Goal: Transaction & Acquisition: Purchase product/service

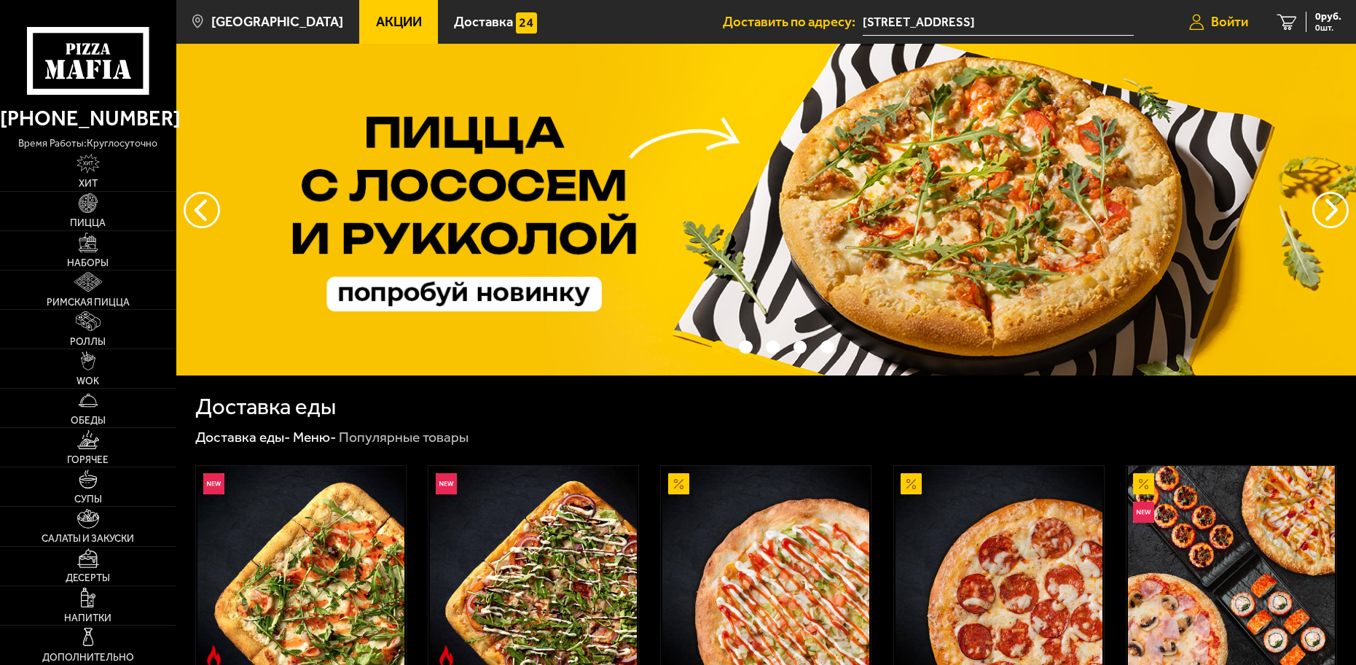
click at [1225, 20] on span "Войти" at bounding box center [1229, 22] width 37 height 14
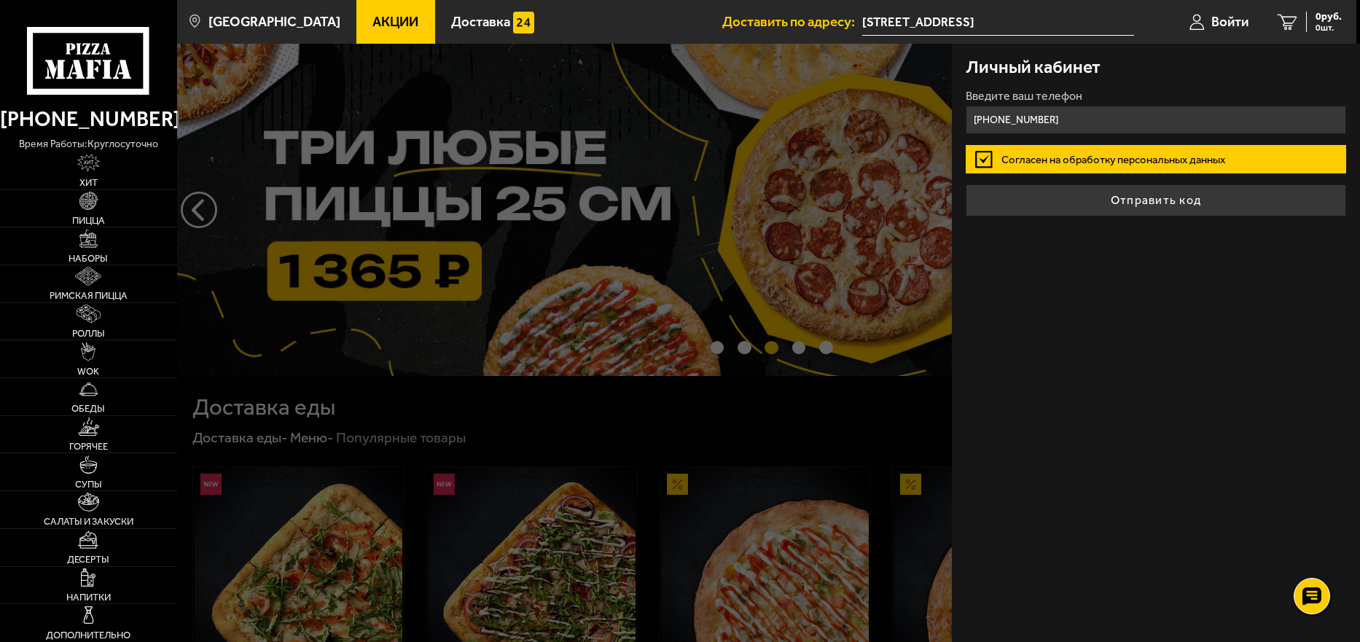
type input "[PHONE_NUMBER]"
click at [1125, 180] on form "Введите ваш телефон [PHONE_NUMBER] Согласен на обработку персональных данных От…" at bounding box center [1156, 153] width 380 height 126
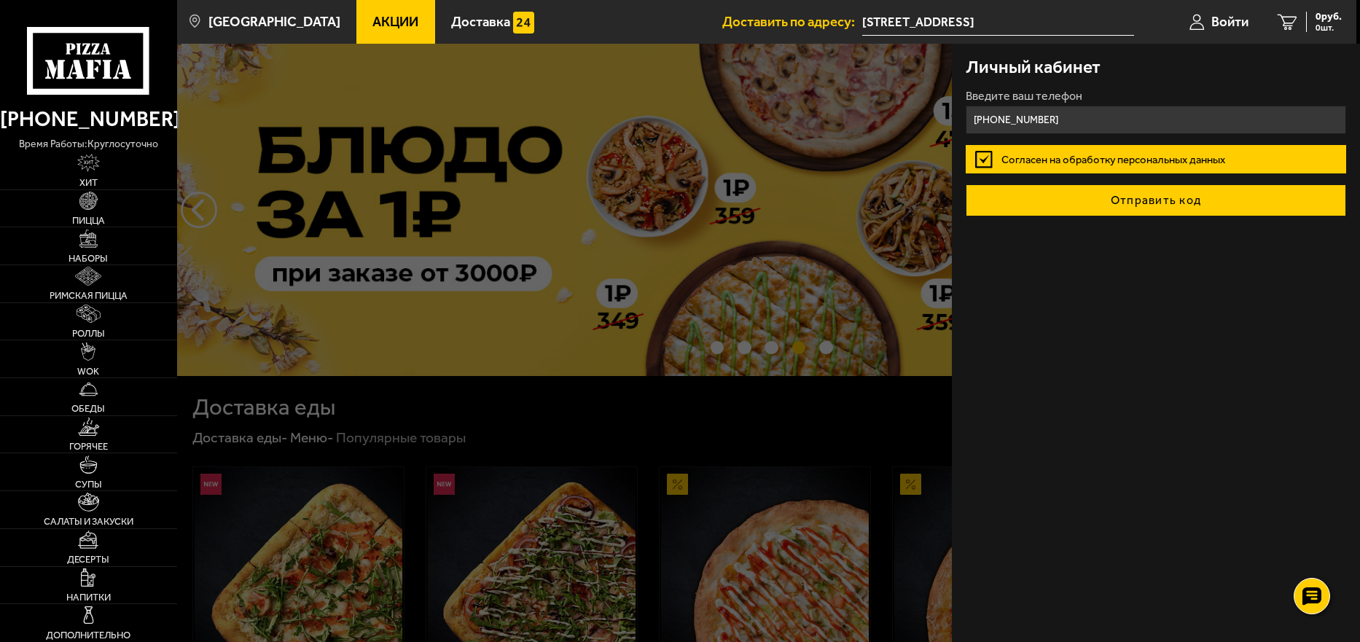
click at [1200, 204] on button "Отправить код" at bounding box center [1156, 200] width 380 height 32
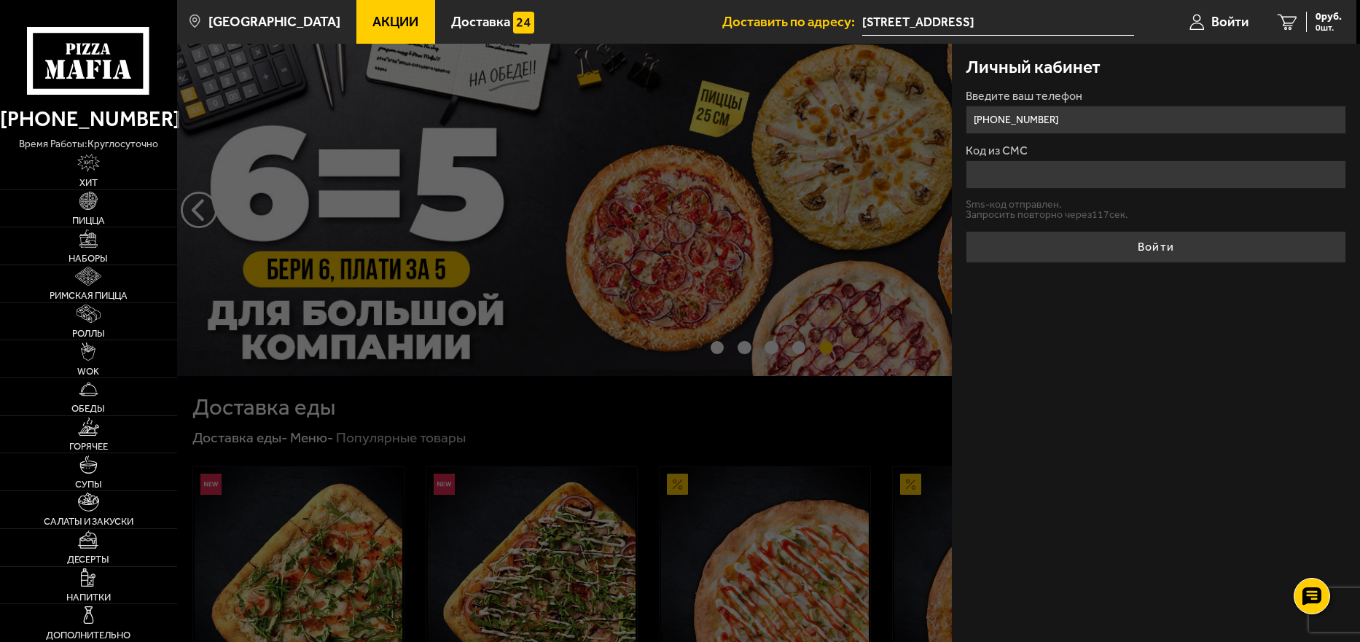
click at [996, 171] on input "Код из СМС" at bounding box center [1156, 174] width 380 height 28
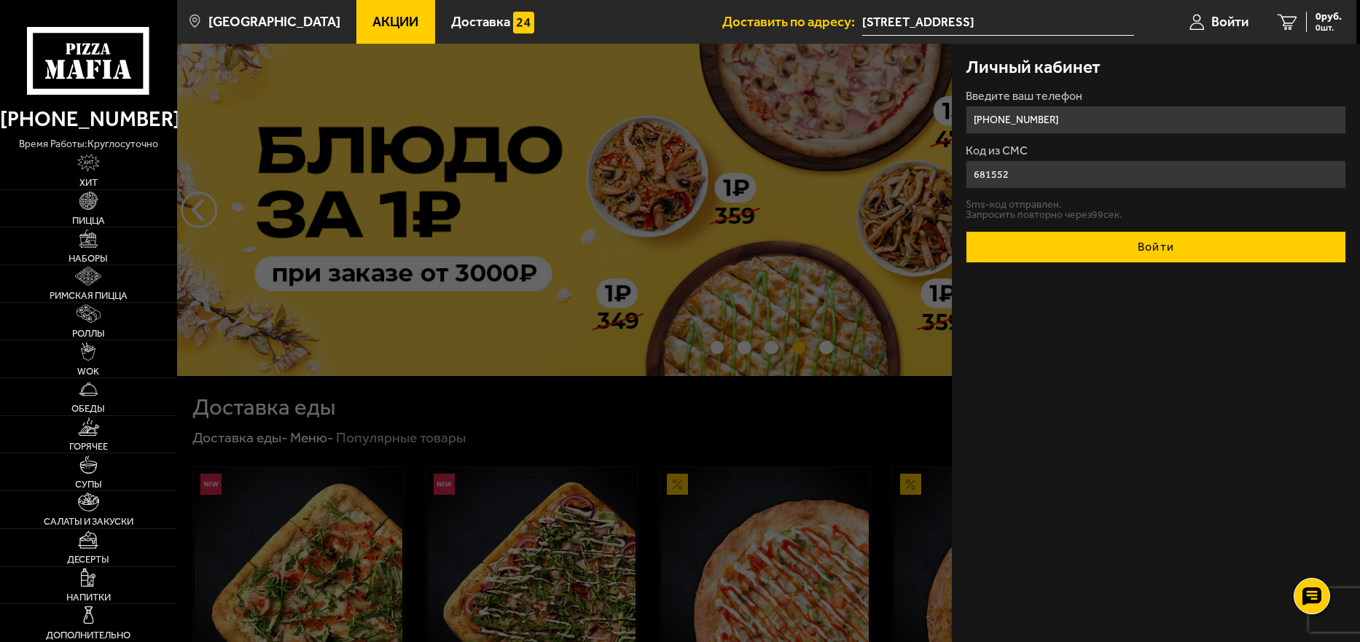
type input "681552"
click at [1112, 256] on button "Войти" at bounding box center [1156, 247] width 380 height 32
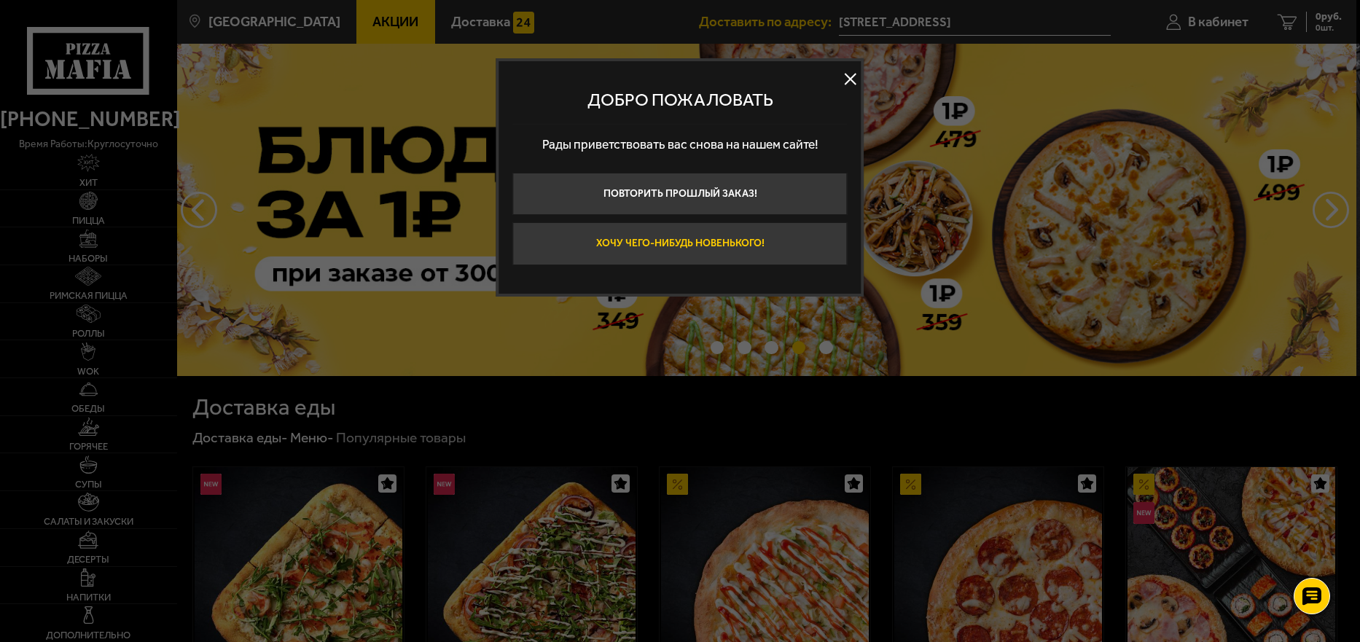
click at [786, 241] on button "Хочу чего-нибудь новенького!" at bounding box center [680, 243] width 335 height 42
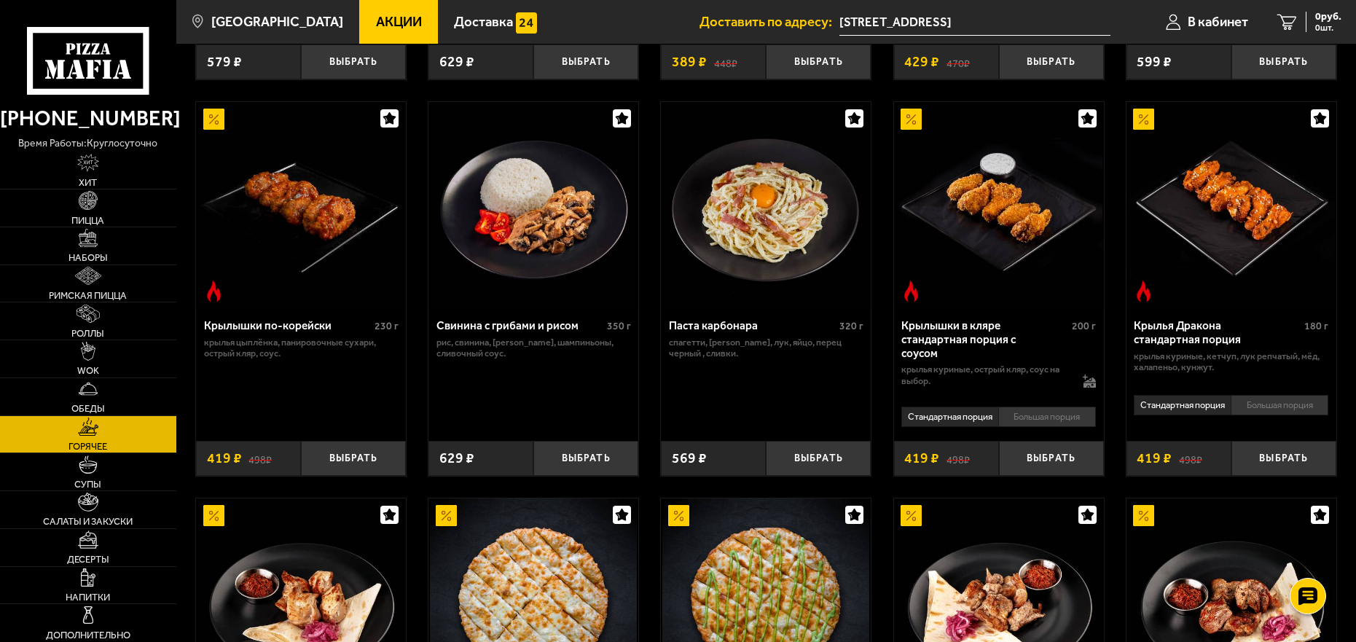
scroll to position [73, 0]
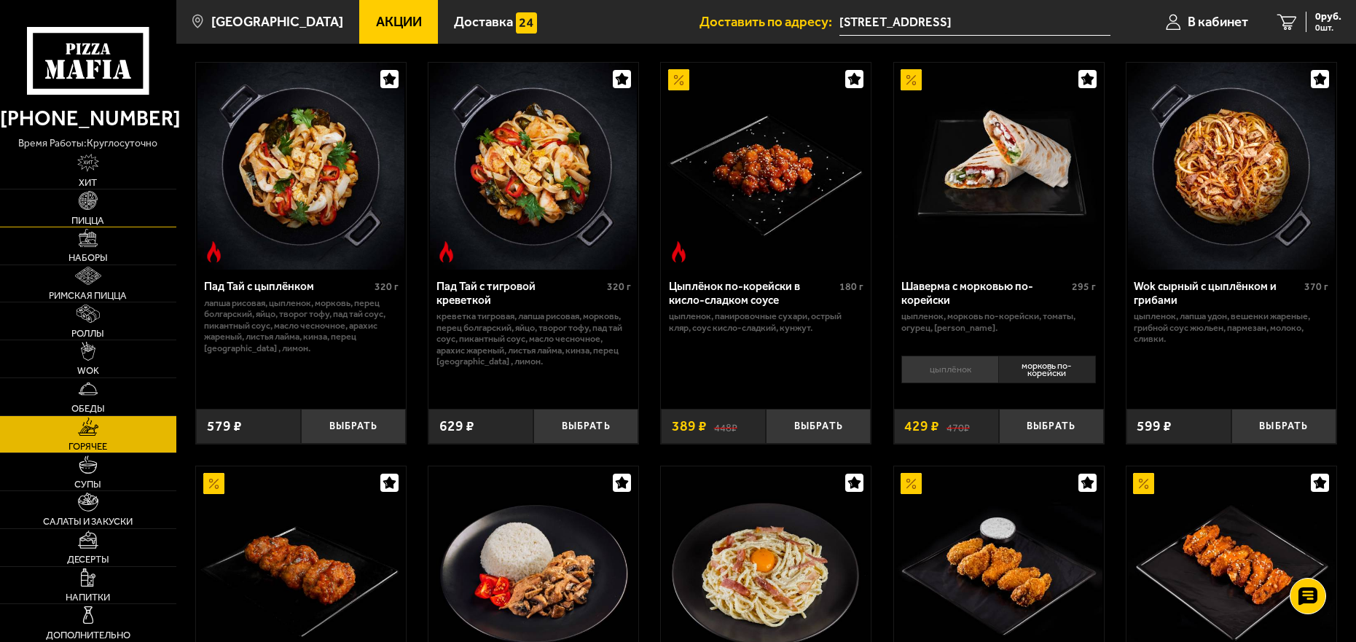
click at [83, 201] on img at bounding box center [88, 200] width 18 height 18
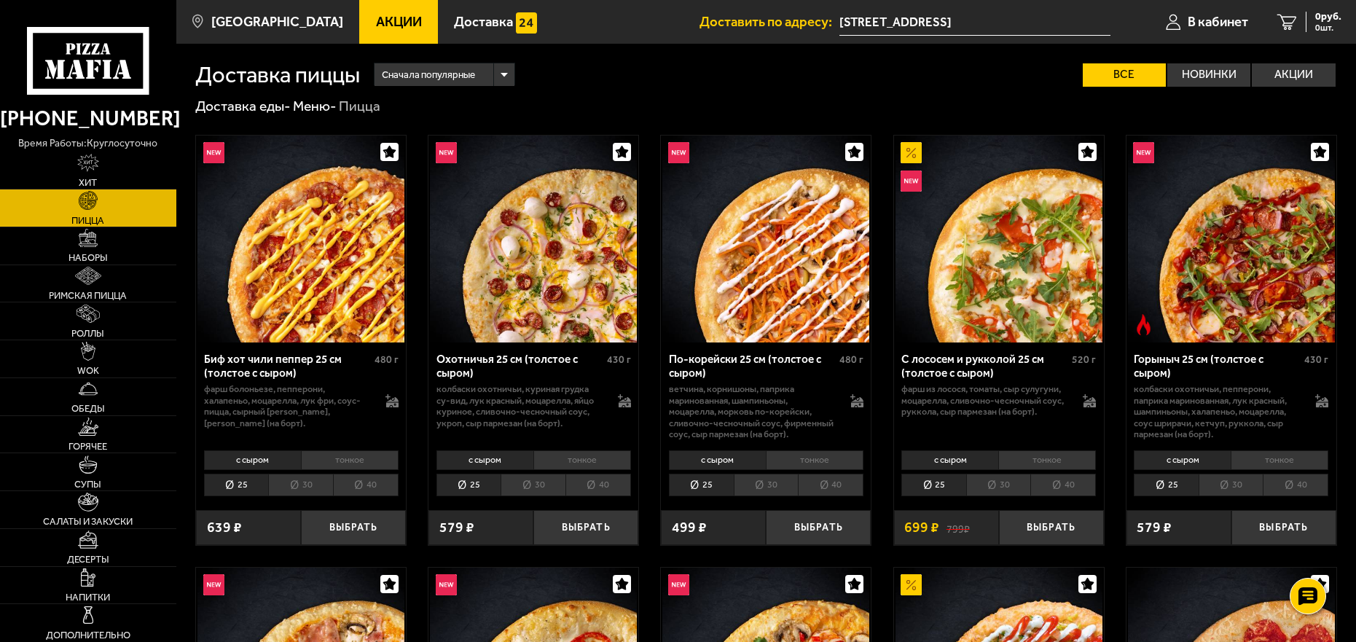
click at [377, 13] on link "Акции" at bounding box center [398, 22] width 79 height 44
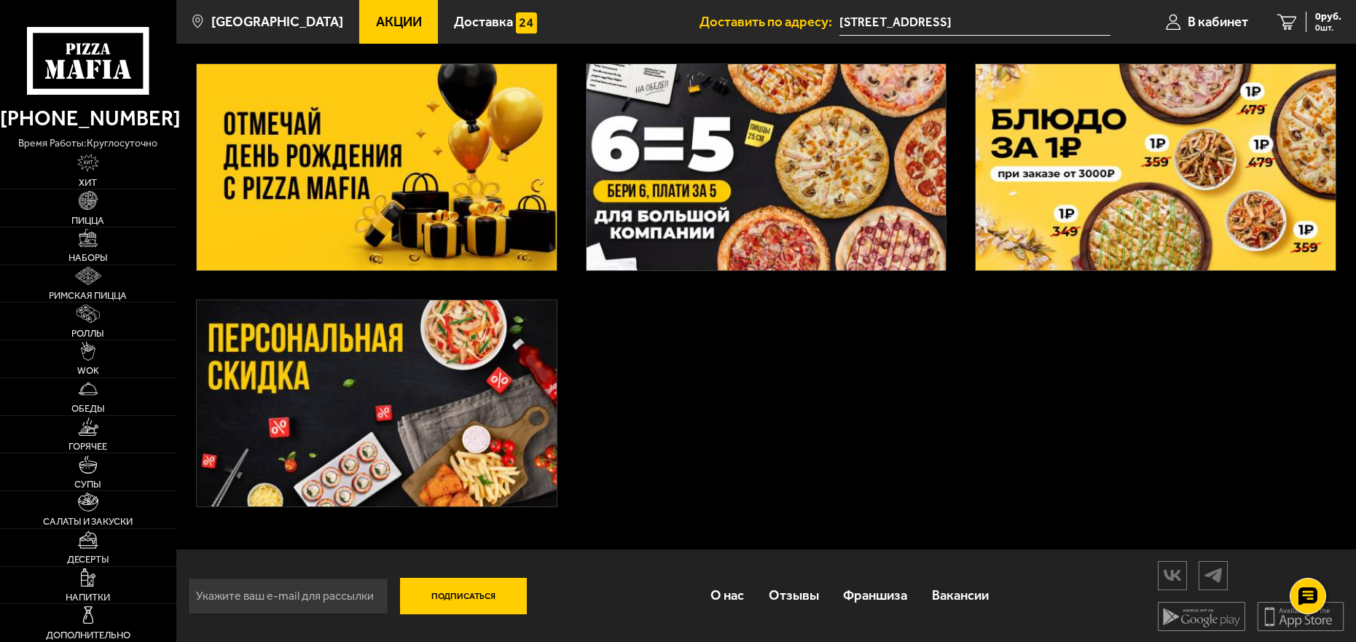
scroll to position [310, 0]
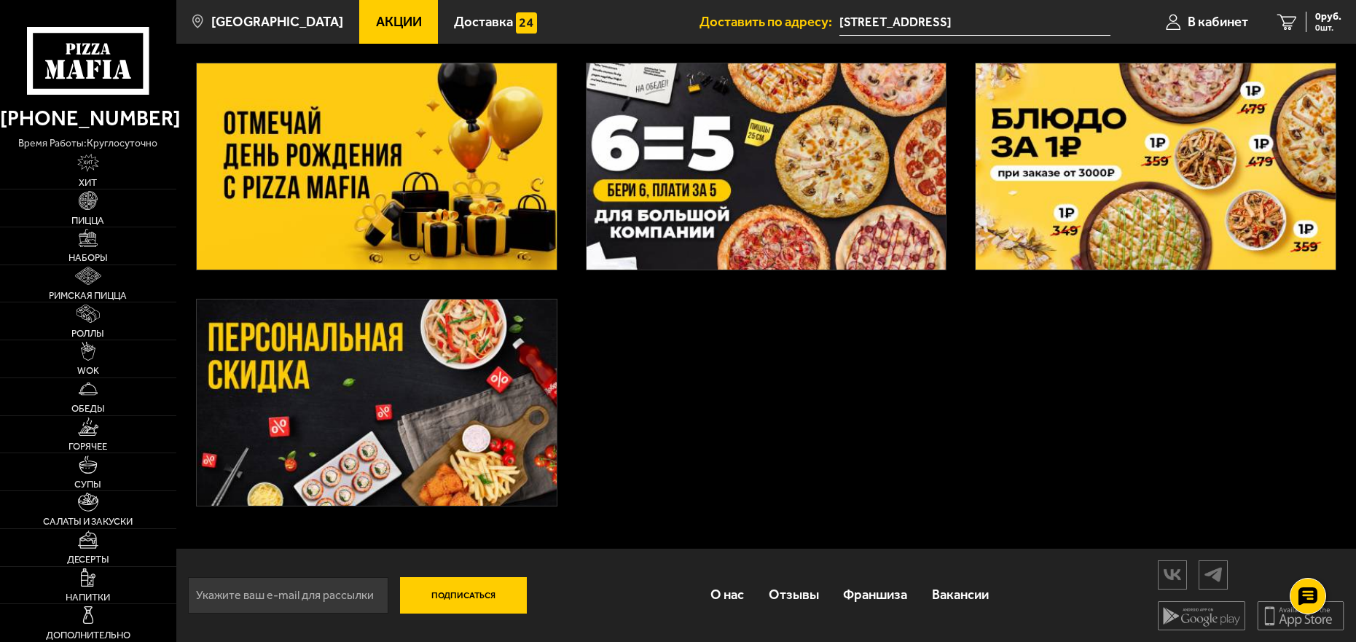
click at [328, 382] on img at bounding box center [377, 403] width 360 height 206
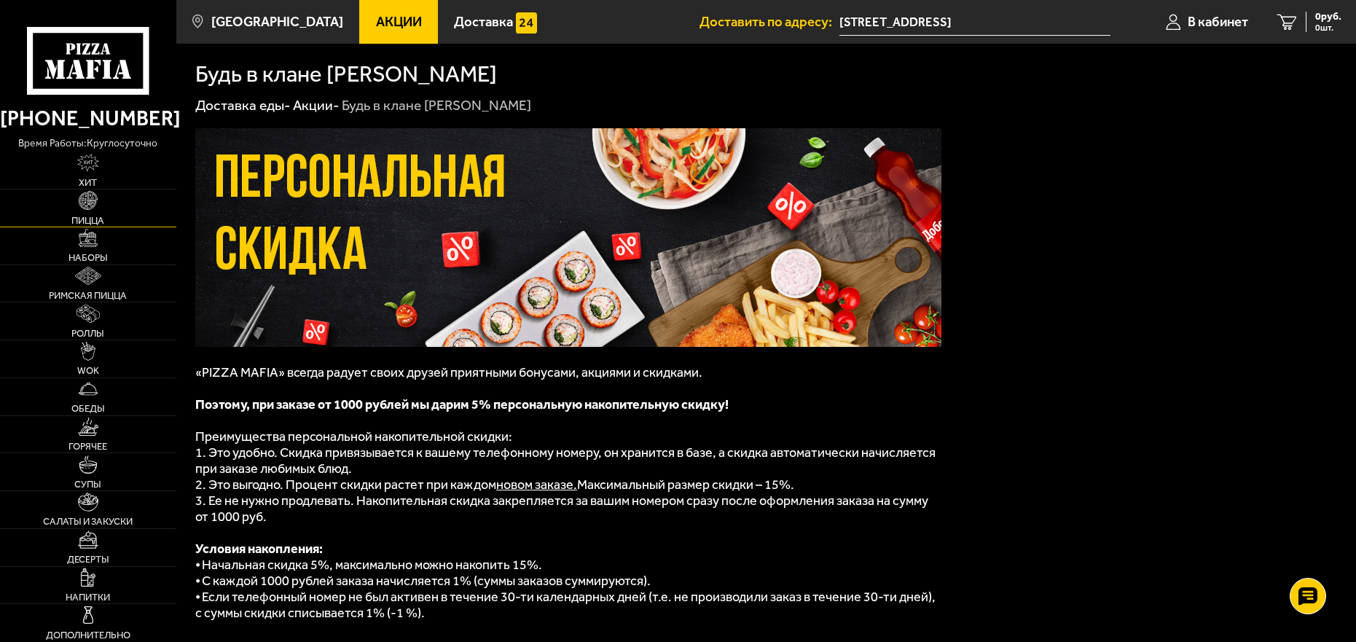
click at [87, 209] on img at bounding box center [88, 200] width 18 height 18
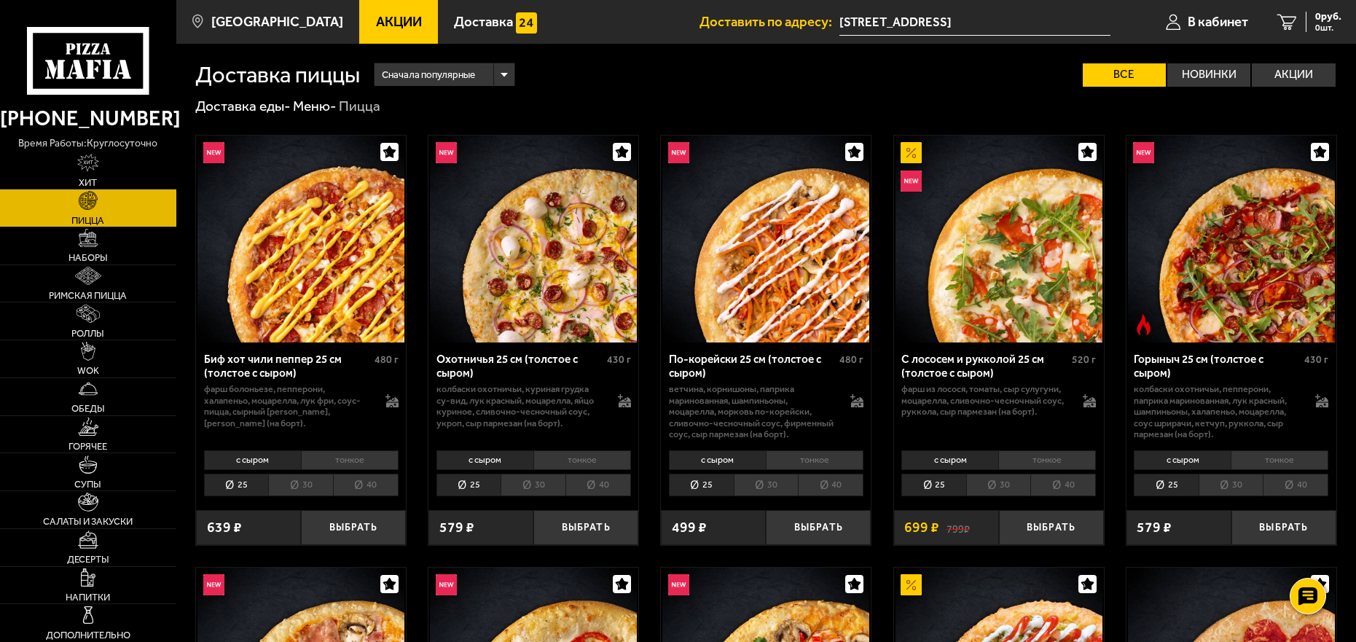
click at [391, 11] on link "Акции" at bounding box center [398, 22] width 79 height 44
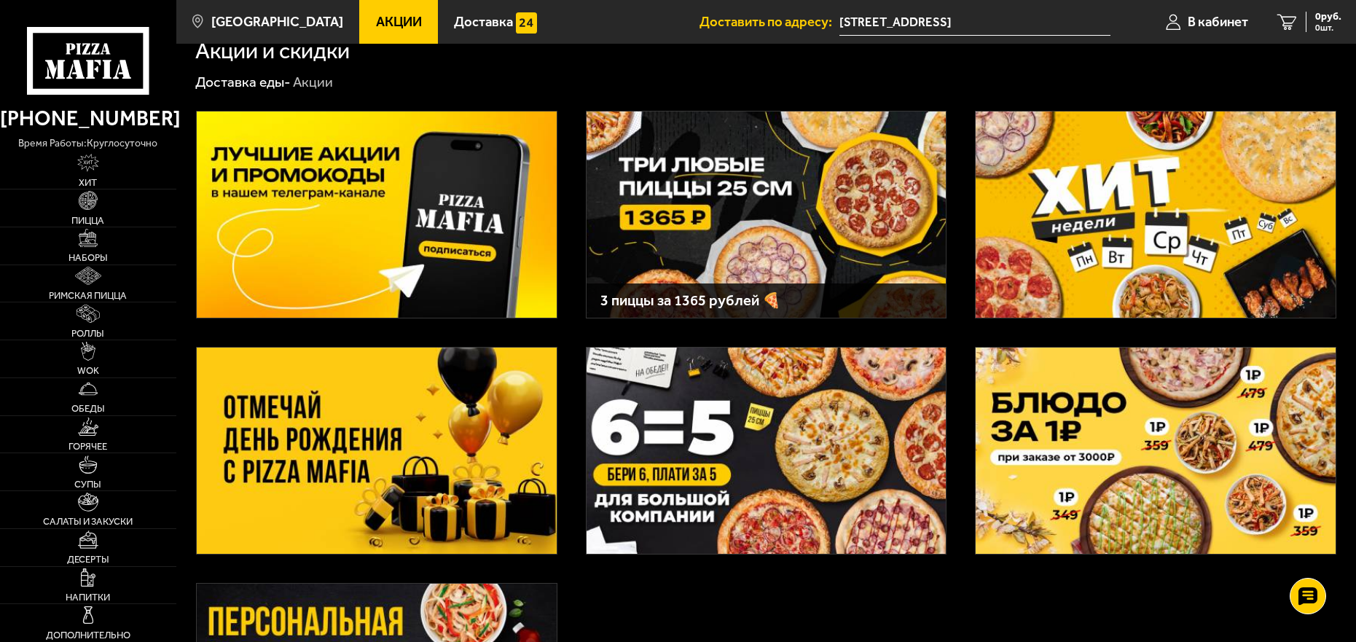
scroll to position [18, 0]
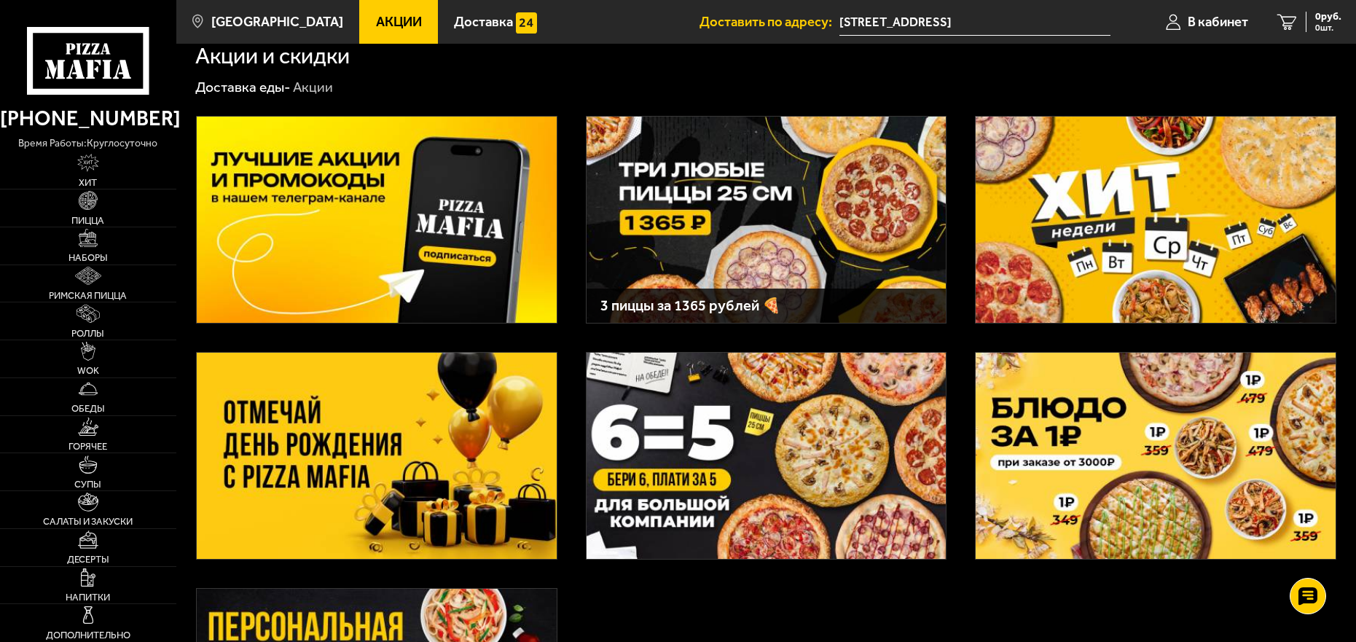
click at [704, 204] on img at bounding box center [767, 220] width 360 height 206
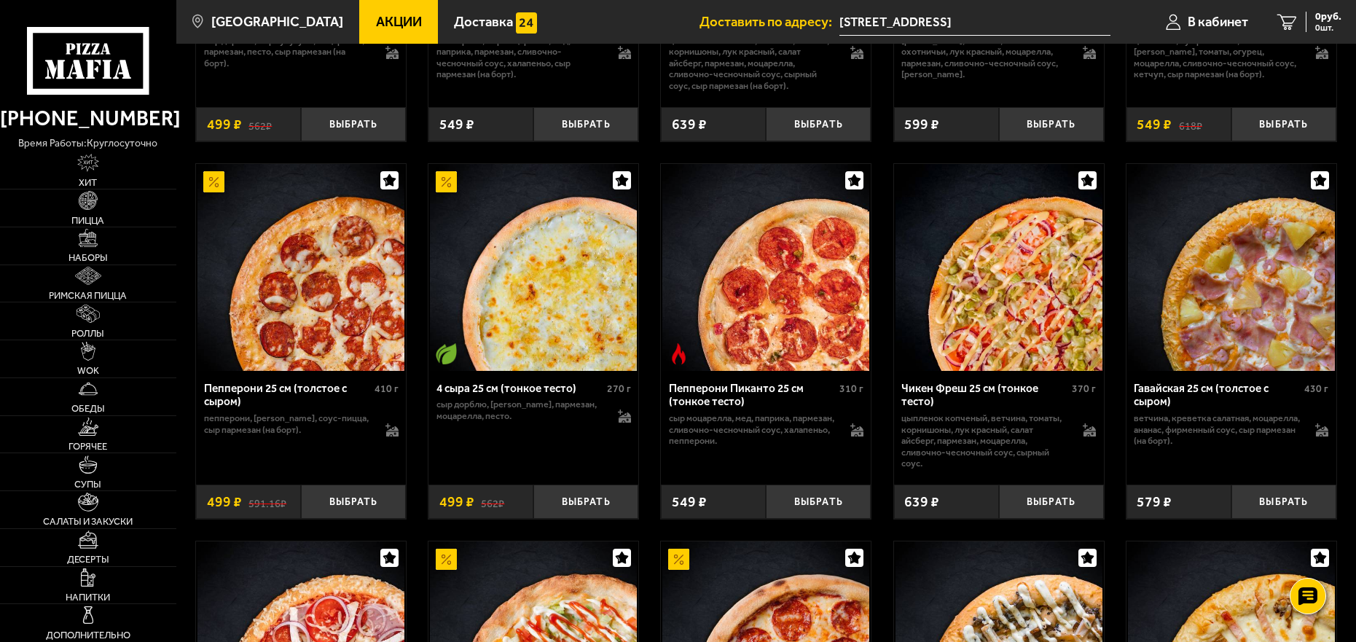
scroll to position [1530, 0]
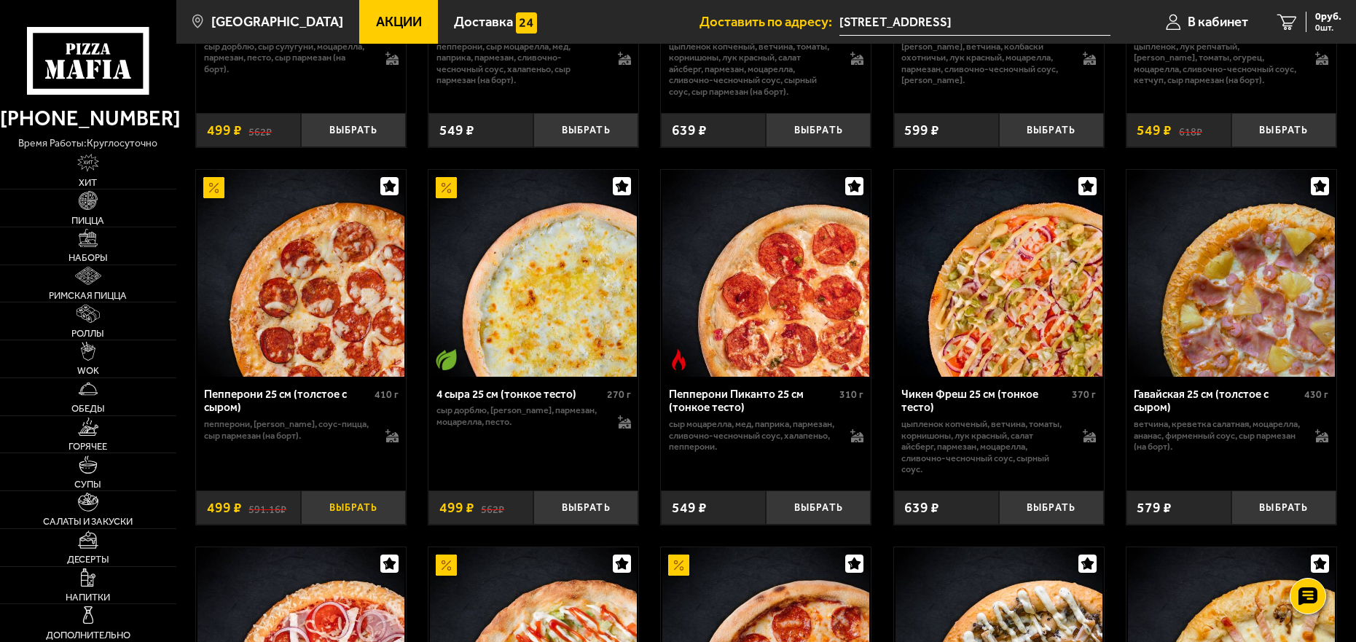
click at [357, 515] on button "Выбрать" at bounding box center [353, 507] width 105 height 34
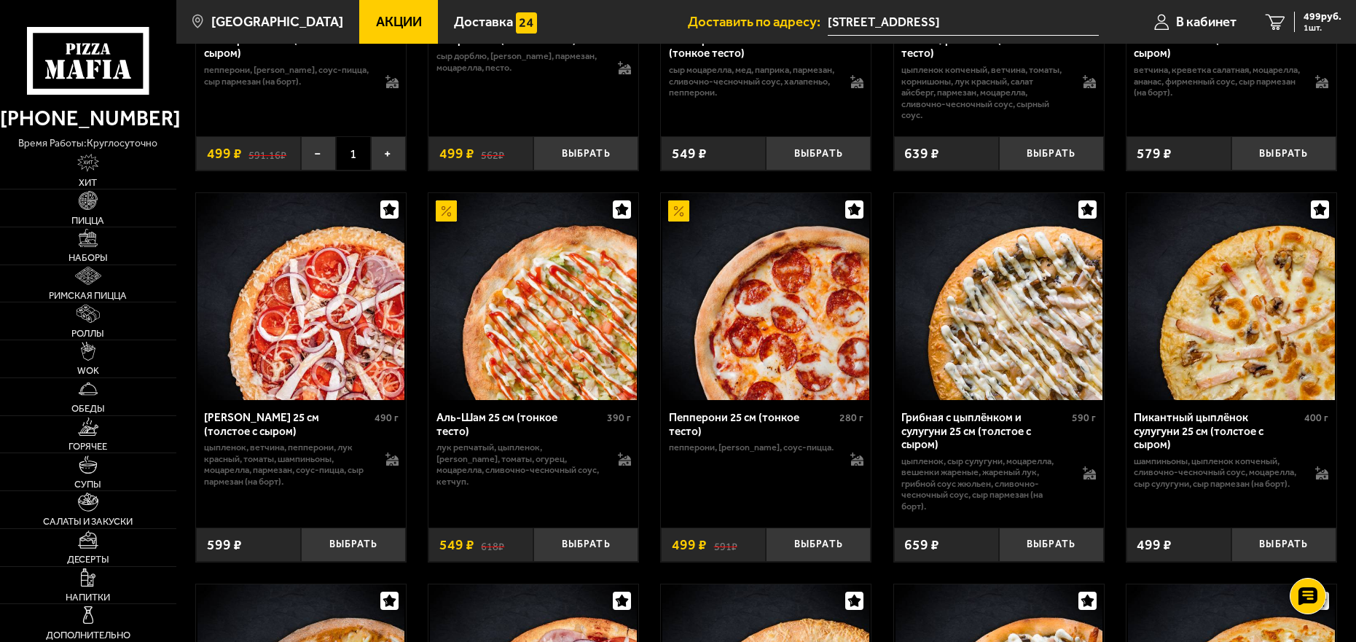
scroll to position [1895, 0]
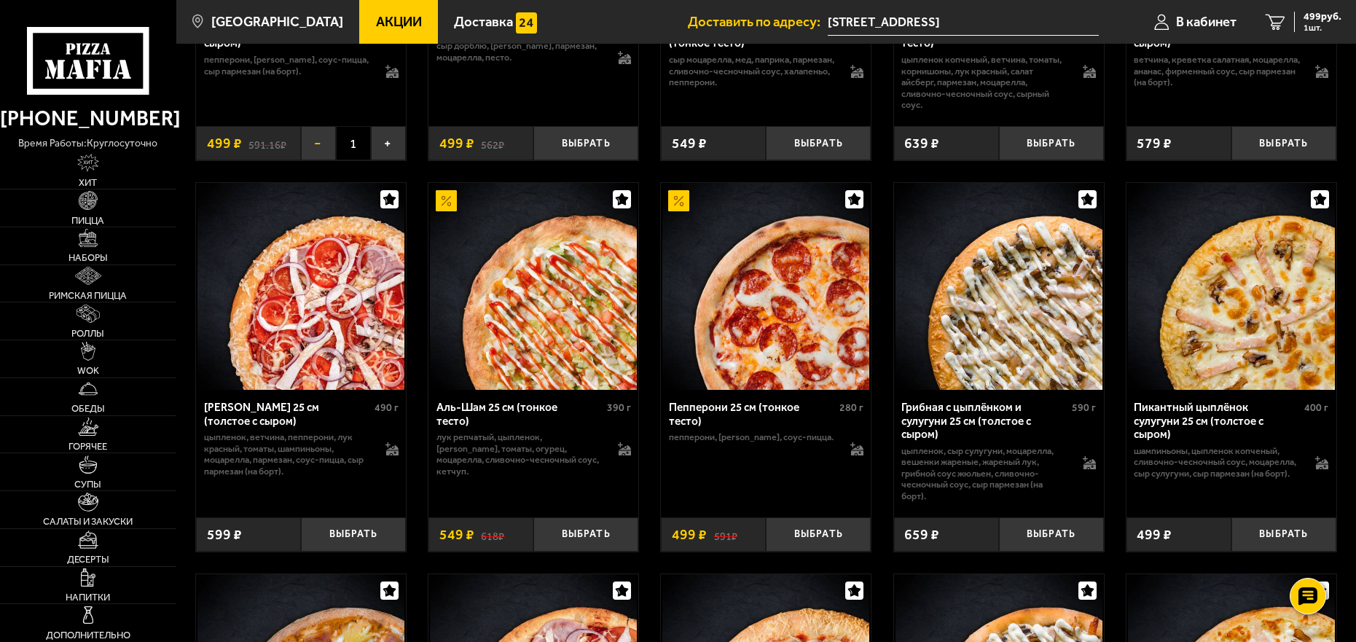
click at [316, 149] on button "−" at bounding box center [318, 143] width 35 height 34
click at [812, 543] on button "Выбрать" at bounding box center [818, 534] width 105 height 34
click at [587, 544] on button "Выбрать" at bounding box center [585, 534] width 105 height 34
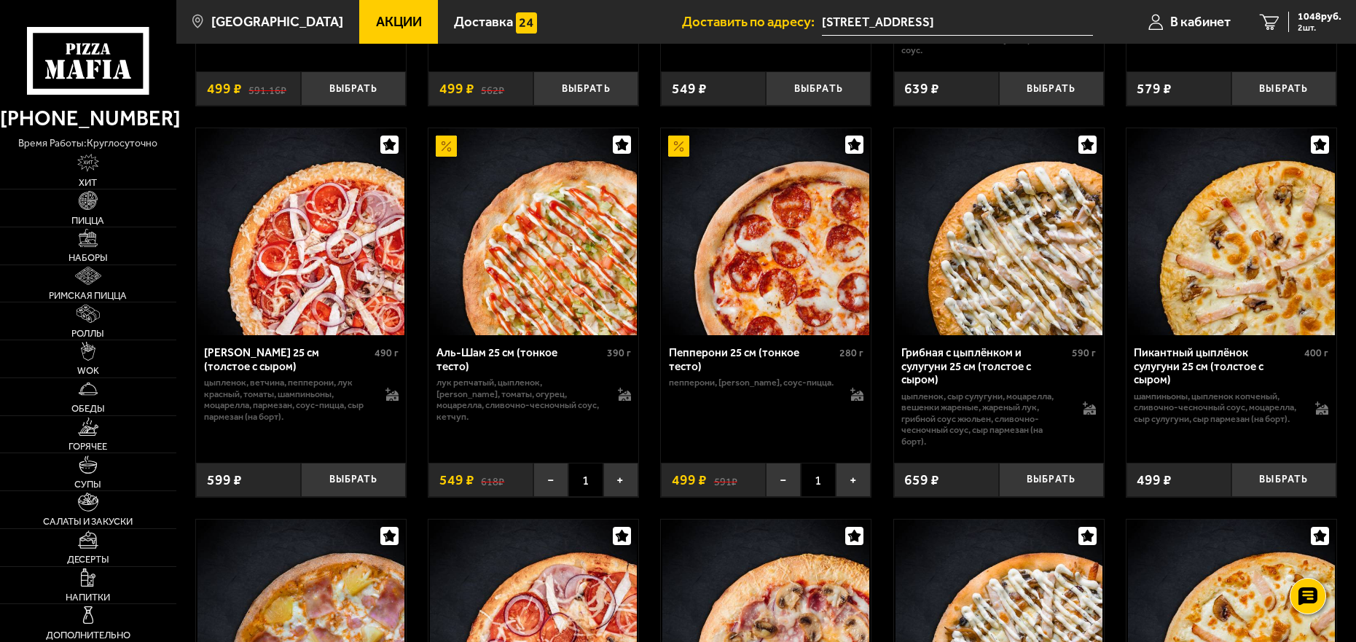
scroll to position [1964, 0]
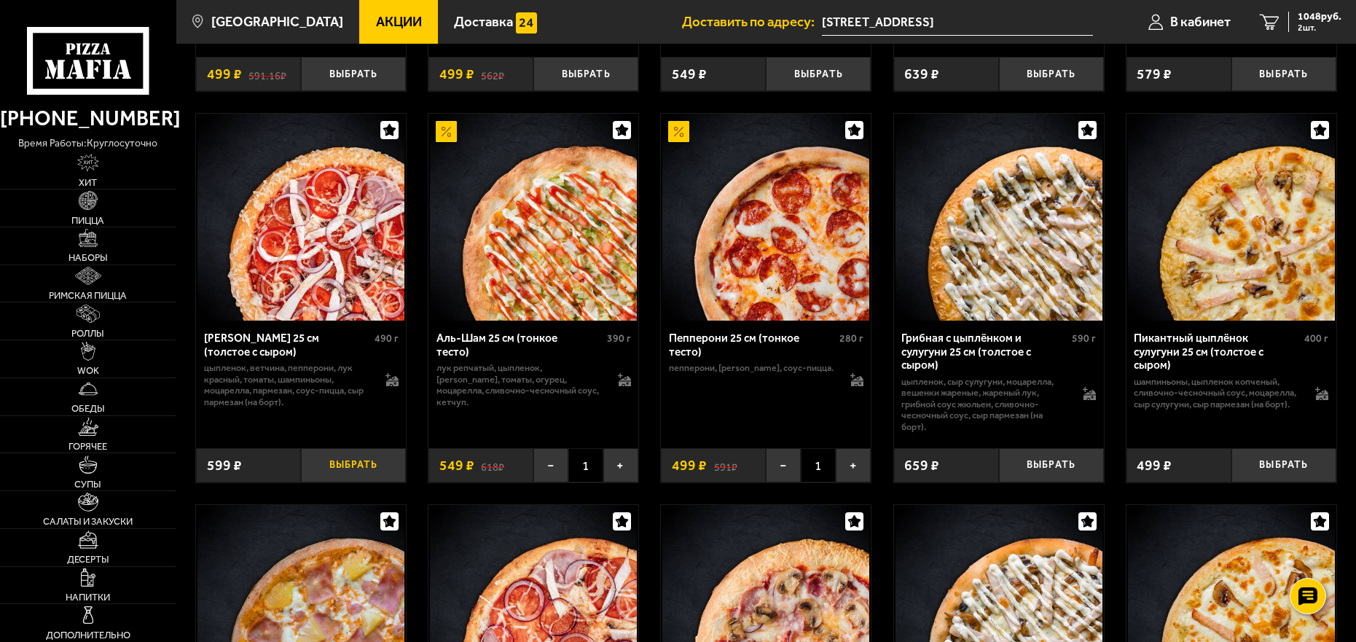
click at [348, 464] on button "Выбрать" at bounding box center [353, 465] width 105 height 34
click at [1326, 17] on span "1365 руб." at bounding box center [1320, 17] width 44 height 10
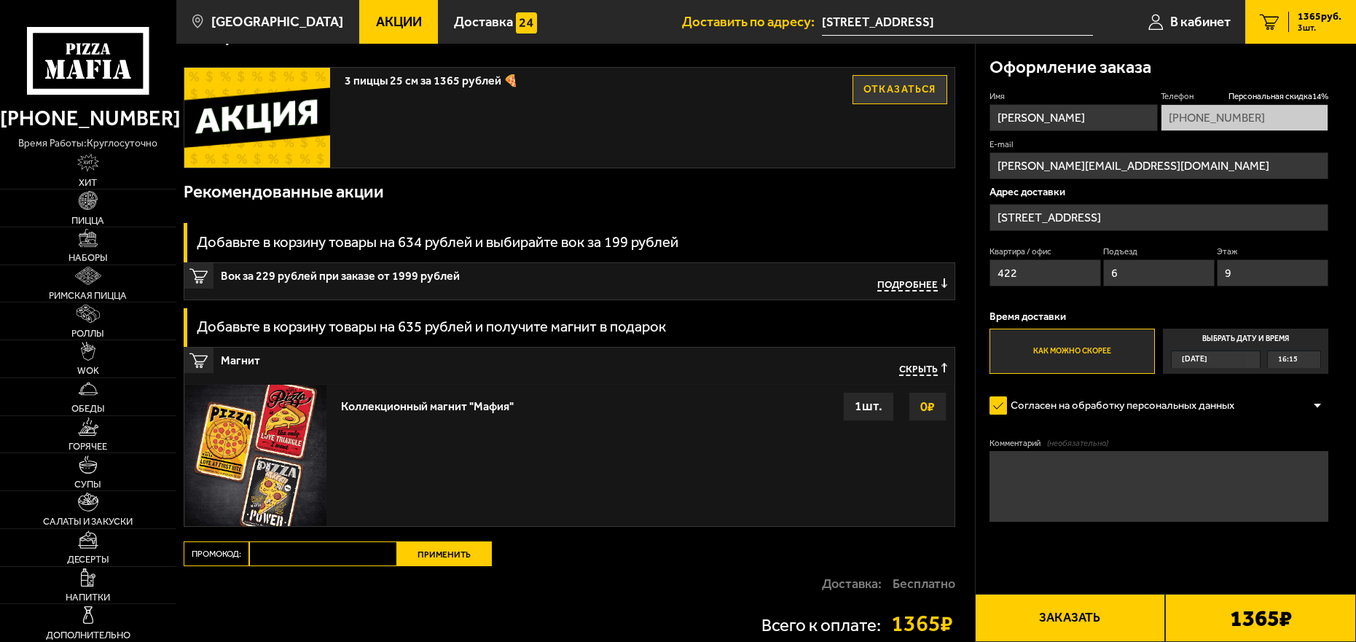
scroll to position [583, 0]
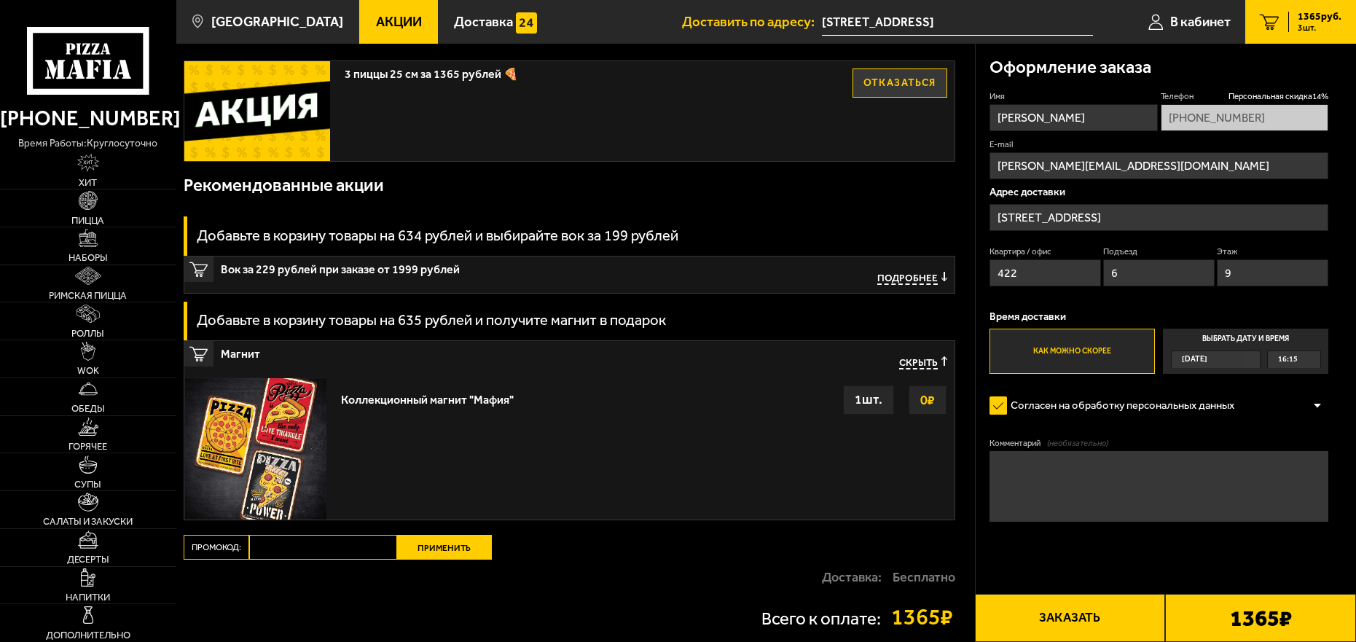
click at [927, 363] on span "Скрыть" at bounding box center [918, 362] width 39 height 13
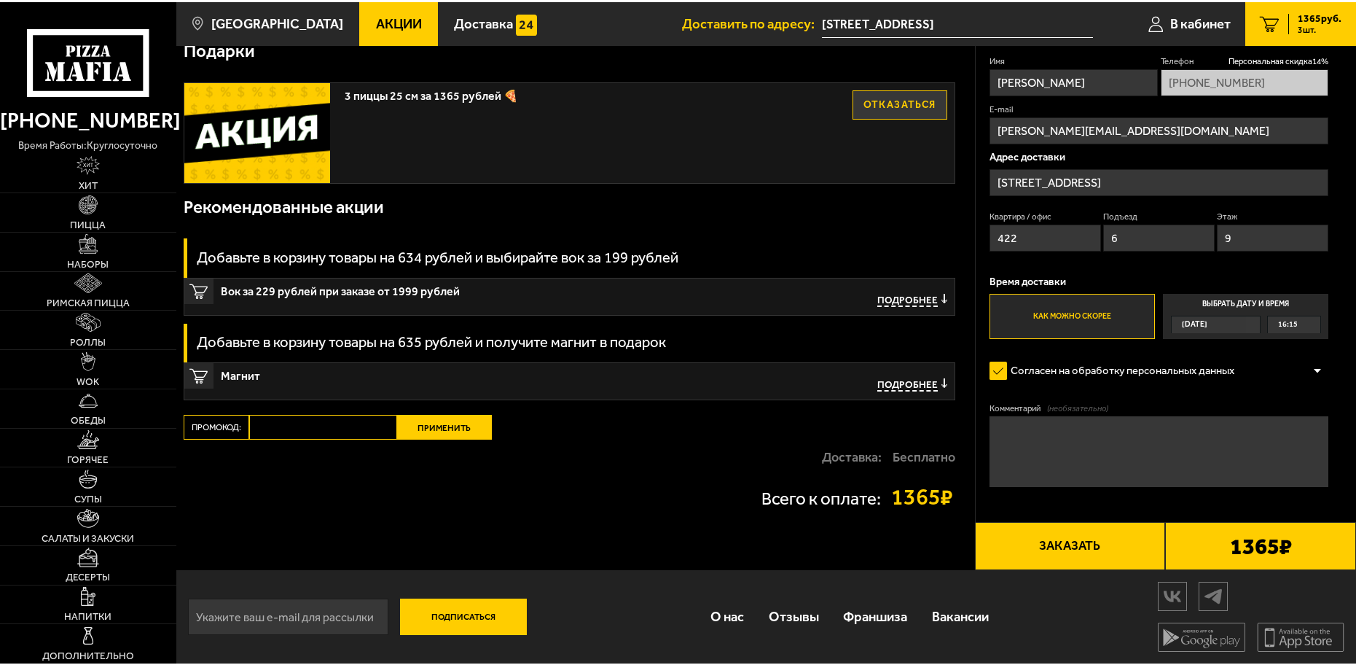
scroll to position [561, 0]
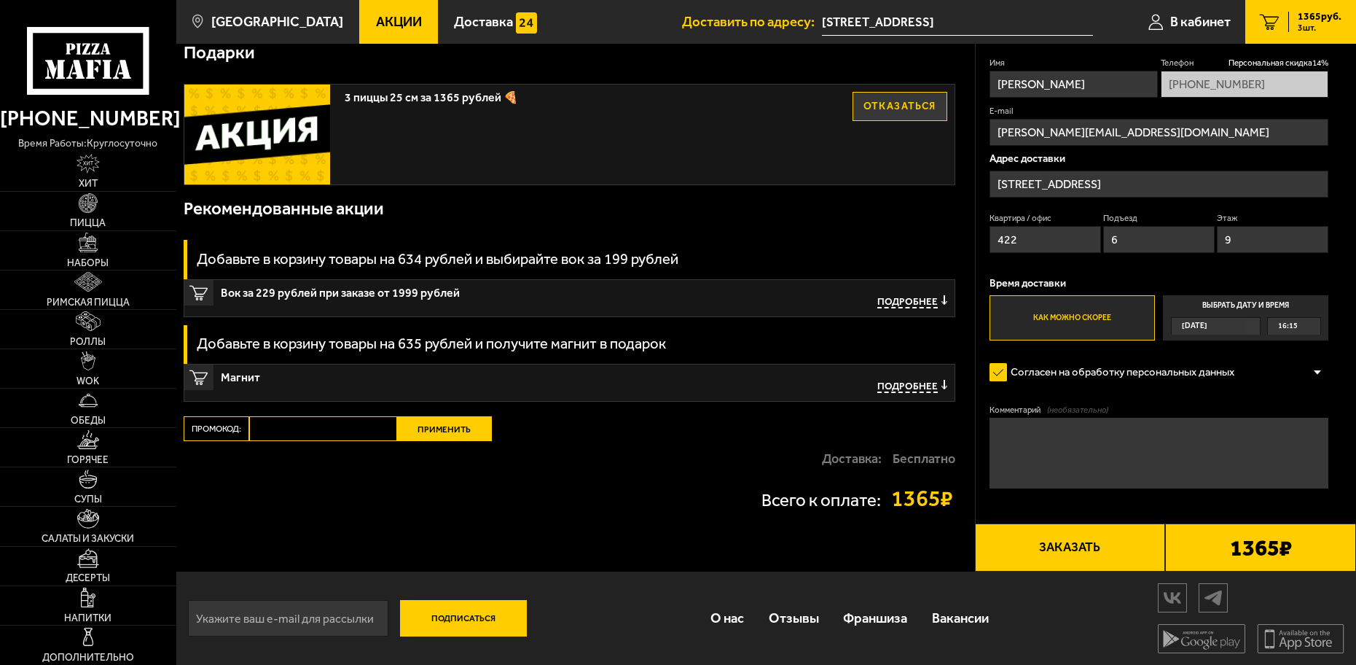
click at [1085, 540] on button "Заказать" at bounding box center [1070, 547] width 191 height 48
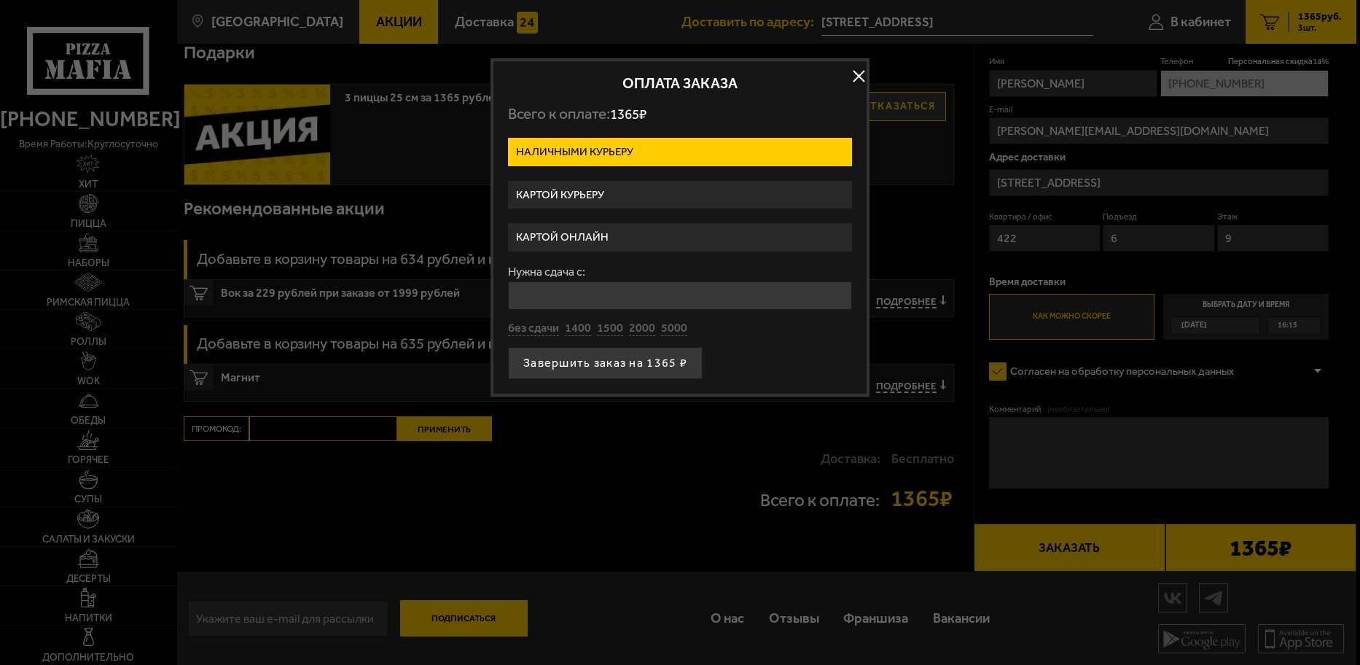
click at [590, 198] on label "Картой курьеру" at bounding box center [680, 195] width 344 height 28
click at [0, 0] on input "Картой курьеру" at bounding box center [0, 0] width 0 height 0
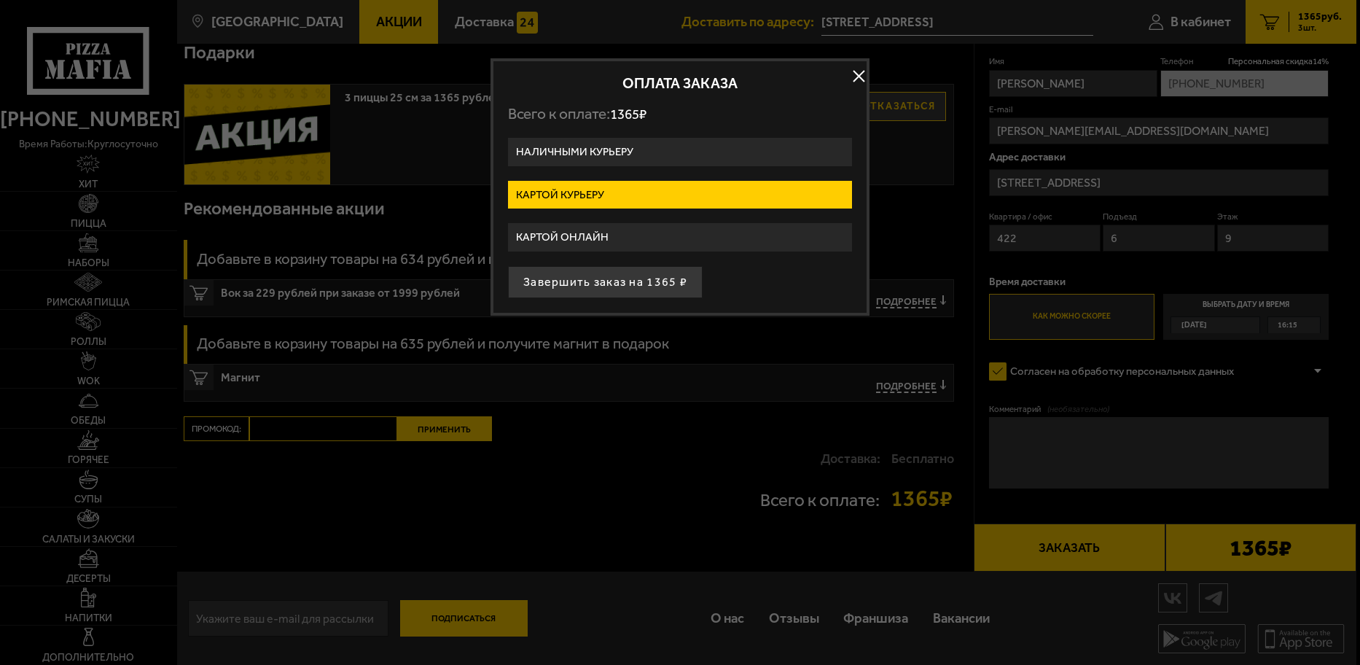
click at [853, 69] on button "button" at bounding box center [859, 76] width 22 height 22
